Goal: Task Accomplishment & Management: Use online tool/utility

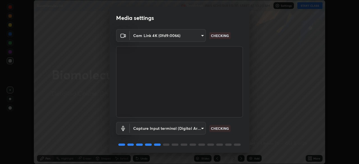
scroll to position [20, 0]
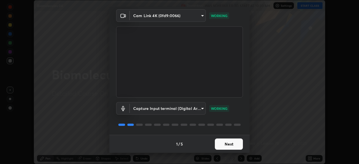
click at [234, 144] on button "Next" at bounding box center [229, 144] width 28 height 11
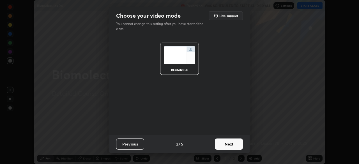
scroll to position [0, 0]
click at [234, 146] on button "Next" at bounding box center [229, 144] width 28 height 11
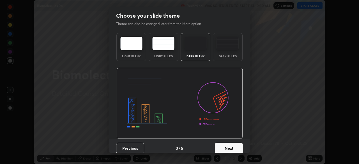
click at [233, 148] on button "Next" at bounding box center [229, 148] width 28 height 11
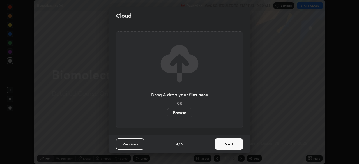
click at [233, 144] on button "Next" at bounding box center [229, 144] width 28 height 11
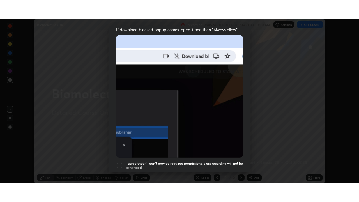
scroll to position [134, 0]
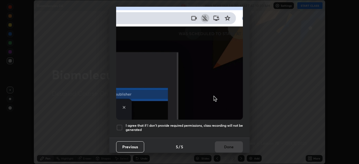
click at [120, 125] on div at bounding box center [119, 127] width 7 height 7
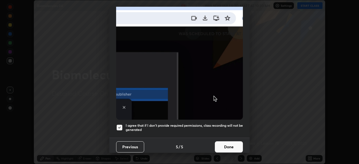
click at [227, 144] on button "Done" at bounding box center [229, 146] width 28 height 11
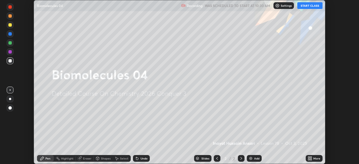
click at [311, 6] on button "START CLASS" at bounding box center [309, 5] width 25 height 7
click at [311, 159] on icon at bounding box center [310, 159] width 1 height 1
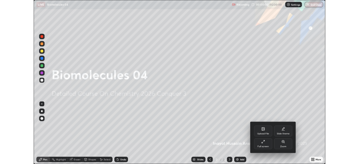
scroll to position [202, 359]
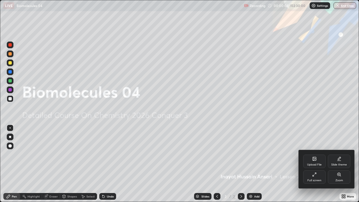
click at [340, 164] on div "Slide theme" at bounding box center [339, 164] width 16 height 3
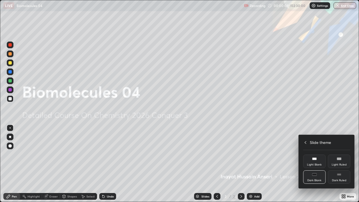
click at [341, 164] on div "Dark Ruled" at bounding box center [339, 180] width 14 height 3
click at [327, 164] on div at bounding box center [179, 101] width 359 height 202
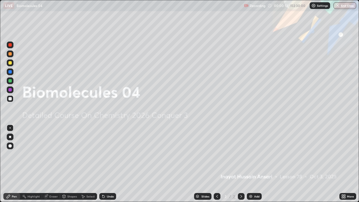
click at [251, 164] on img at bounding box center [251, 196] width 4 height 4
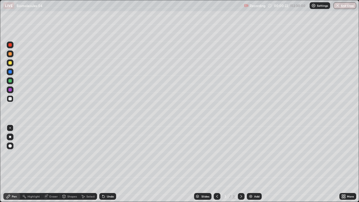
click at [342, 164] on icon at bounding box center [342, 195] width 1 height 1
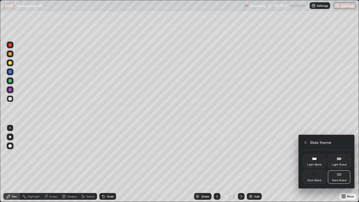
click at [343, 164] on div at bounding box center [179, 101] width 359 height 202
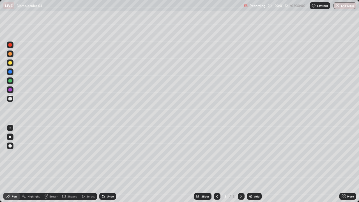
click at [343, 164] on icon at bounding box center [342, 195] width 1 height 1
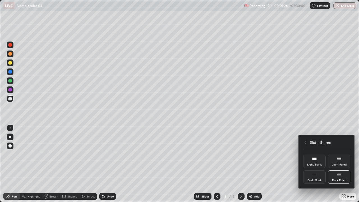
click at [305, 142] on icon at bounding box center [306, 142] width 2 height 3
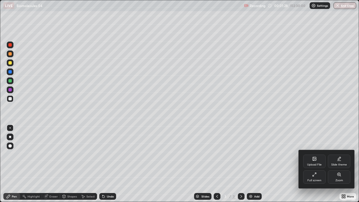
click at [313, 164] on div "Upload File" at bounding box center [314, 164] width 15 height 3
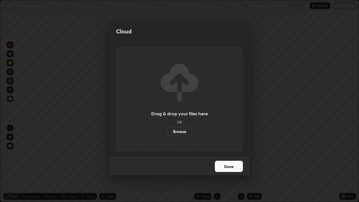
click at [181, 131] on label "Browse" at bounding box center [179, 131] width 25 height 9
click at [167, 131] on input "Browse" at bounding box center [167, 131] width 0 height 9
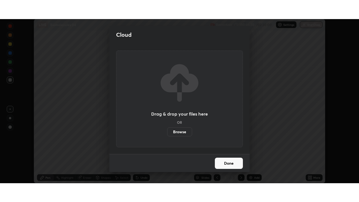
scroll to position [27898, 27703]
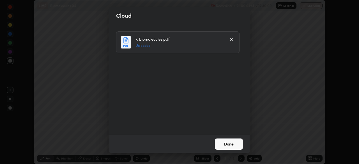
click at [226, 145] on button "Done" at bounding box center [229, 144] width 28 height 11
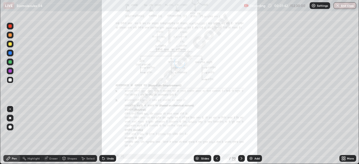
scroll to position [202, 359]
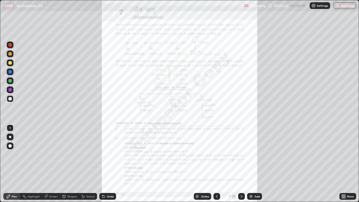
click at [241, 164] on icon at bounding box center [241, 196] width 4 height 4
click at [10, 64] on div at bounding box center [9, 62] width 3 height 3
click at [241, 164] on icon at bounding box center [241, 196] width 4 height 4
click at [240, 164] on icon at bounding box center [241, 196] width 4 height 4
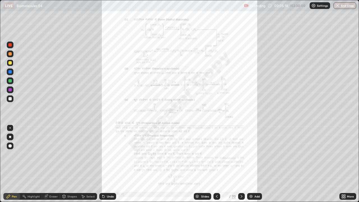
click at [240, 164] on icon at bounding box center [241, 196] width 4 height 4
click at [241, 164] on icon at bounding box center [241, 196] width 4 height 4
click at [238, 164] on div at bounding box center [241, 196] width 7 height 7
click at [10, 72] on div at bounding box center [9, 71] width 3 height 3
click at [240, 164] on icon at bounding box center [241, 196] width 4 height 4
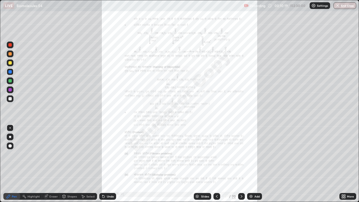
click at [215, 164] on icon at bounding box center [217, 196] width 4 height 4
click at [241, 164] on icon at bounding box center [241, 196] width 4 height 4
click at [240, 164] on icon at bounding box center [241, 196] width 4 height 4
click at [11, 80] on div at bounding box center [9, 80] width 3 height 3
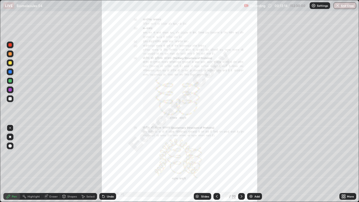
click at [240, 164] on icon at bounding box center [241, 196] width 4 height 4
click at [241, 164] on icon at bounding box center [241, 196] width 4 height 4
click at [240, 164] on icon at bounding box center [241, 196] width 4 height 4
click at [241, 164] on icon at bounding box center [241, 196] width 4 height 4
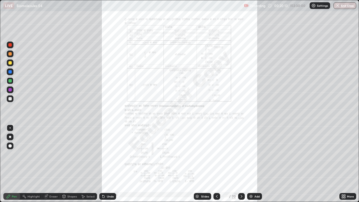
click at [239, 164] on div at bounding box center [241, 196] width 7 height 7
click at [240, 164] on icon at bounding box center [241, 196] width 4 height 4
click at [241, 164] on icon at bounding box center [241, 196] width 4 height 4
click at [240, 164] on icon at bounding box center [241, 196] width 4 height 4
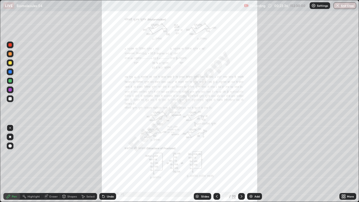
click at [241, 164] on icon at bounding box center [241, 196] width 4 height 4
click at [240, 164] on icon at bounding box center [241, 196] width 4 height 4
click at [241, 164] on icon at bounding box center [242, 196] width 2 height 3
click at [240, 164] on icon at bounding box center [241, 196] width 4 height 4
click at [241, 164] on icon at bounding box center [241, 196] width 4 height 4
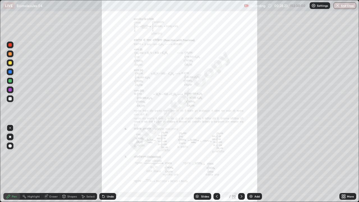
click at [241, 164] on icon at bounding box center [241, 196] width 4 height 4
click at [240, 164] on icon at bounding box center [241, 196] width 4 height 4
click at [241, 164] on icon at bounding box center [241, 196] width 4 height 4
click at [240, 164] on icon at bounding box center [241, 196] width 4 height 4
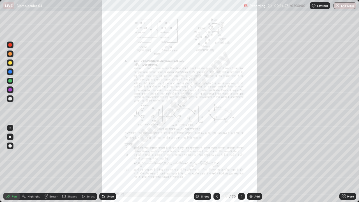
click at [241, 164] on icon at bounding box center [241, 196] width 4 height 4
click at [55, 164] on div "Eraser" at bounding box center [53, 196] width 8 height 3
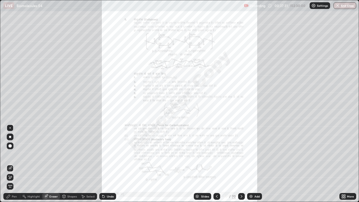
click at [16, 164] on div "Pen" at bounding box center [14, 196] width 5 height 3
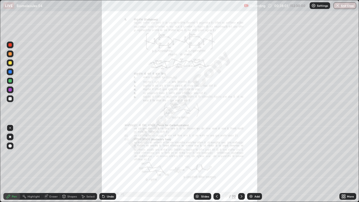
click at [241, 164] on icon at bounding box center [241, 196] width 4 height 4
click at [240, 164] on icon at bounding box center [241, 196] width 4 height 4
click at [241, 164] on icon at bounding box center [242, 196] width 2 height 3
click at [216, 164] on icon at bounding box center [217, 196] width 4 height 4
click at [241, 164] on icon at bounding box center [241, 196] width 4 height 4
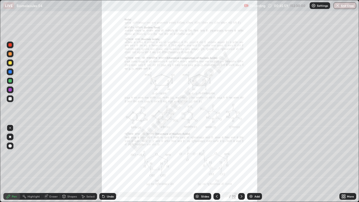
click at [241, 164] on icon at bounding box center [241, 196] width 4 height 4
click at [249, 164] on img at bounding box center [251, 196] width 4 height 4
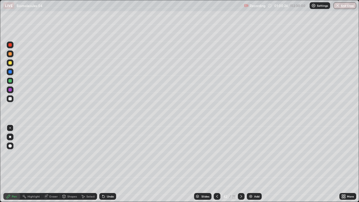
click at [250, 164] on img at bounding box center [251, 196] width 4 height 4
click at [251, 164] on img at bounding box center [251, 196] width 4 height 4
click at [249, 164] on img at bounding box center [251, 196] width 4 height 4
click at [349, 6] on button "End Class" at bounding box center [345, 5] width 23 height 7
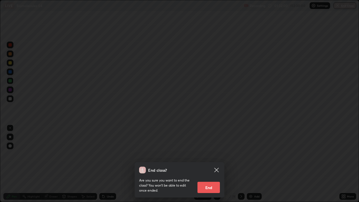
click at [213, 164] on button "End" at bounding box center [209, 187] width 22 height 11
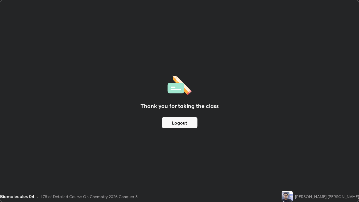
click at [215, 164] on div at bounding box center [217, 196] width 7 height 11
click at [185, 121] on button "Logout" at bounding box center [180, 122] width 36 height 11
click at [186, 122] on button "Logout" at bounding box center [180, 122] width 36 height 11
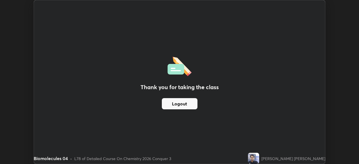
scroll to position [27898, 27703]
